Goal: Find specific page/section: Find specific page/section

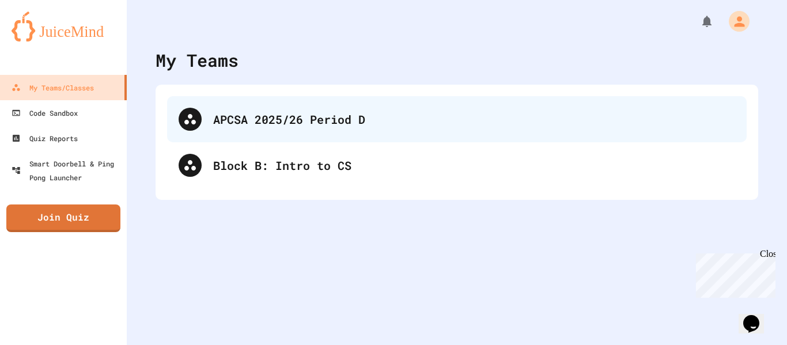
click at [254, 108] on div "APCSA 2025/26 Period D" at bounding box center [456, 119] width 579 height 46
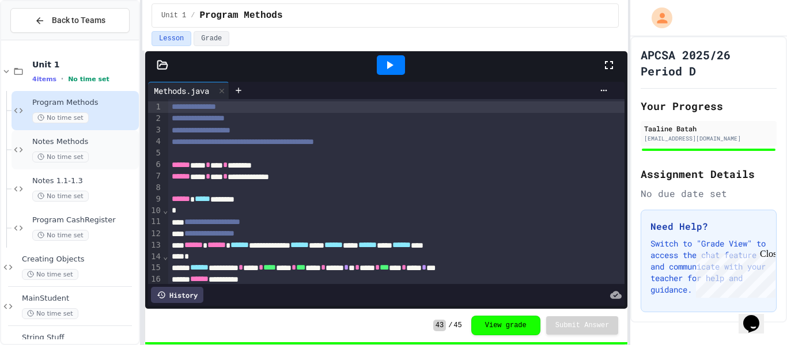
scroll to position [33, 0]
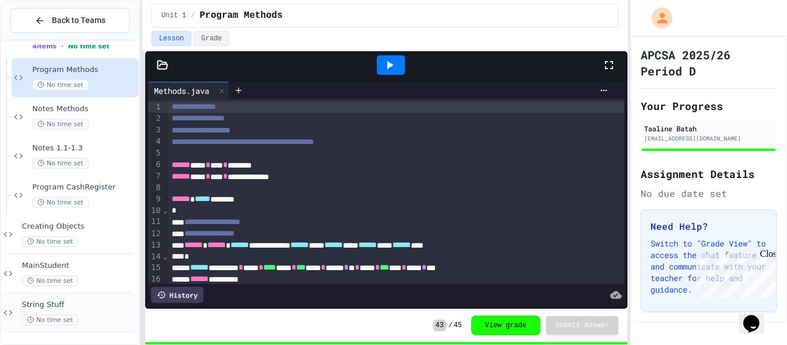
click at [59, 301] on span "String Stuff" at bounding box center [79, 305] width 115 height 10
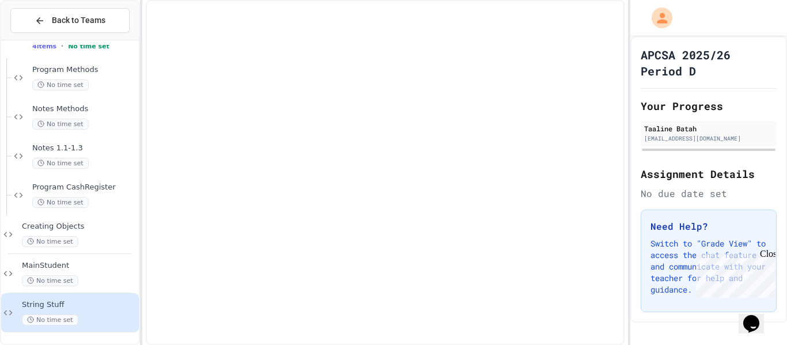
scroll to position [19, 0]
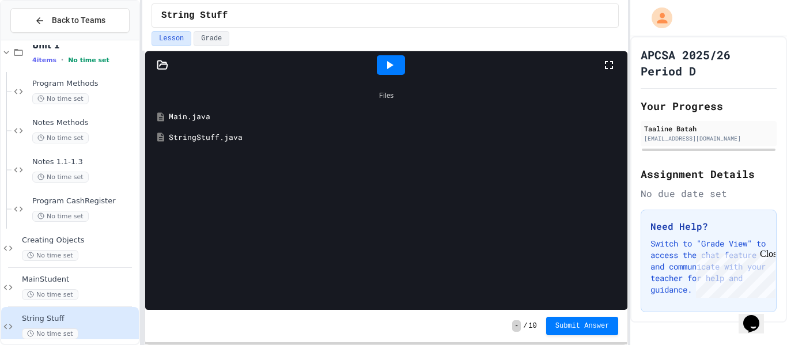
click at [180, 141] on div "StringStuff.java" at bounding box center [395, 138] width 452 height 12
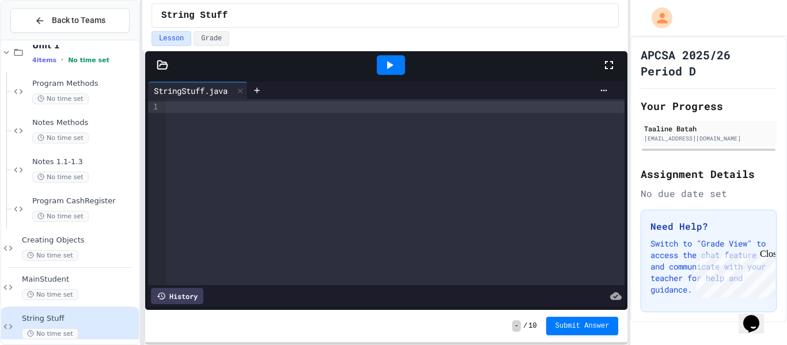
click at [166, 70] on icon at bounding box center [163, 65] width 12 height 12
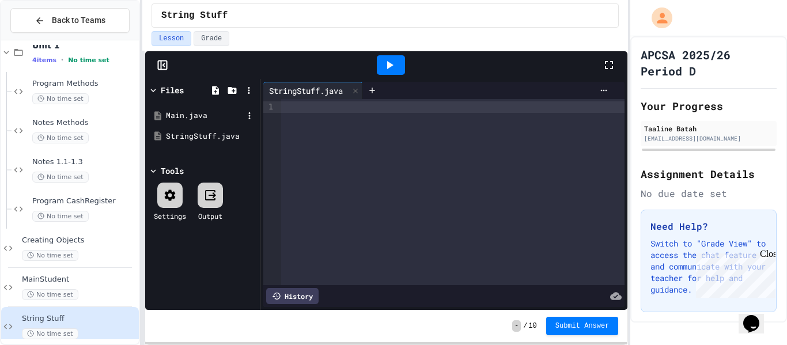
click at [183, 109] on div "Main.java" at bounding box center [202, 115] width 109 height 21
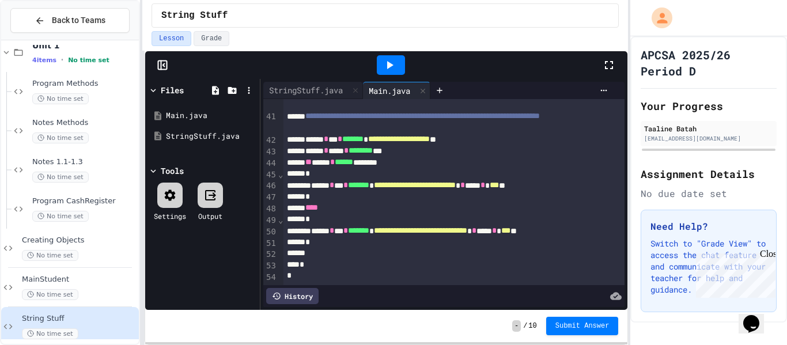
scroll to position [507, 0]
